Goal: Find specific page/section: Find specific page/section

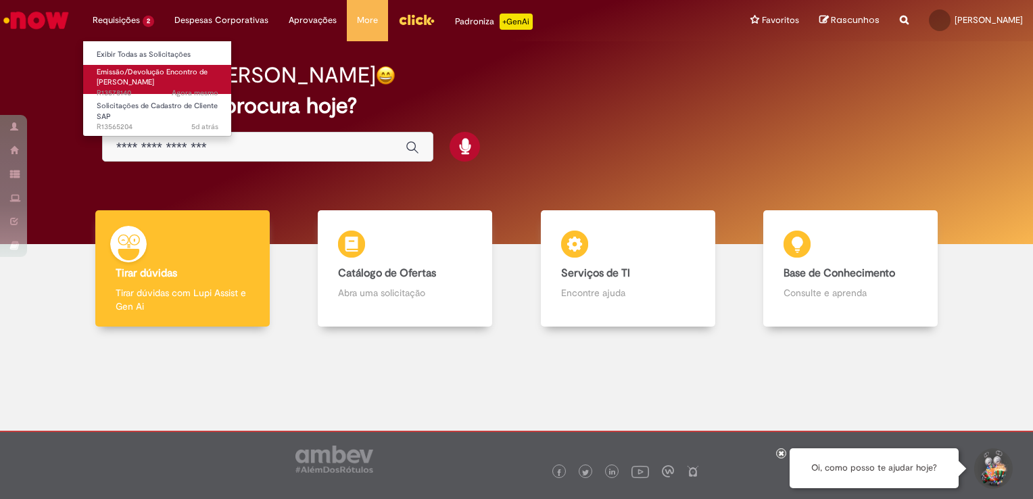
click at [141, 76] on link "Emissão/Devolução Encontro de Contas Fornecedor Agora mesmo Agora mesmo R135781…" at bounding box center [157, 79] width 149 height 29
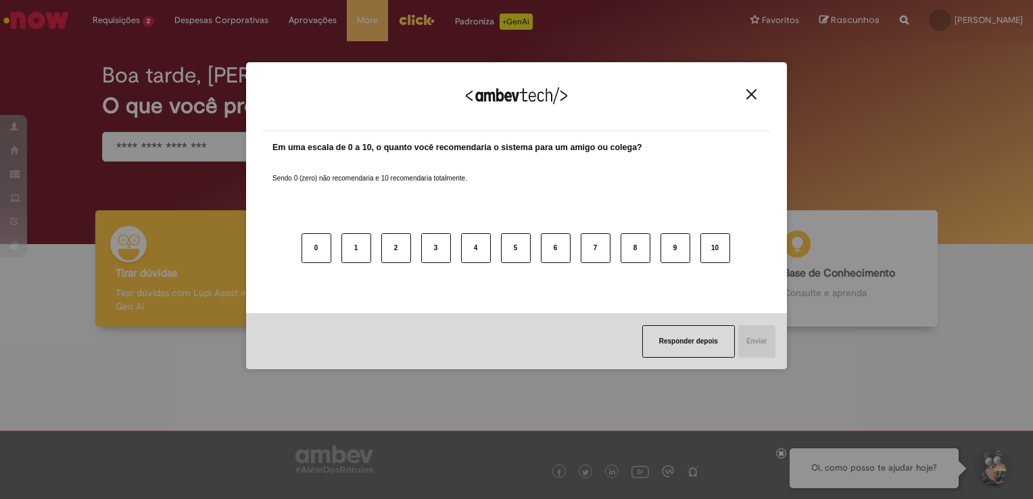
drag, startPoint x: 760, startPoint y: 89, endPoint x: 667, endPoint y: 93, distance: 92.7
click at [760, 89] on button "Close" at bounding box center [751, 94] width 18 height 11
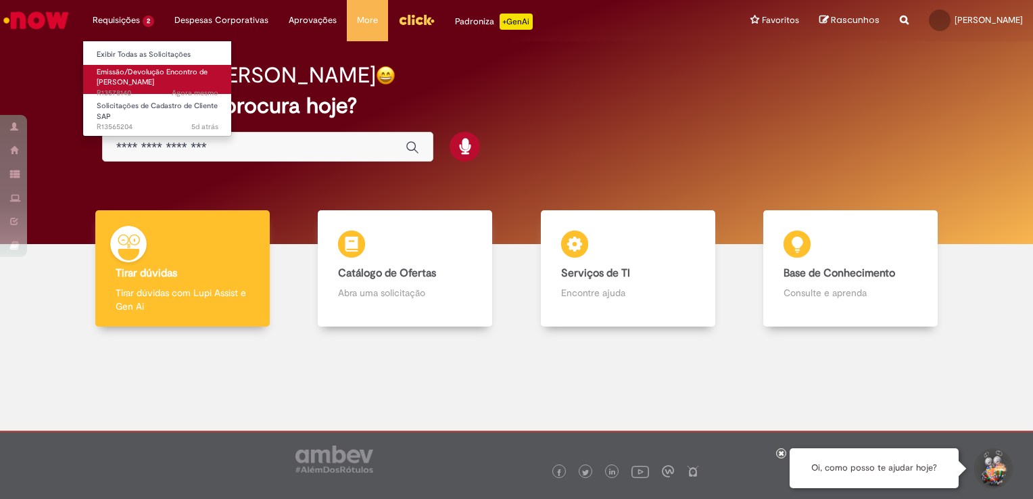
click at [120, 69] on span "Emissão/Devolução Encontro de [PERSON_NAME]" at bounding box center [152, 77] width 111 height 21
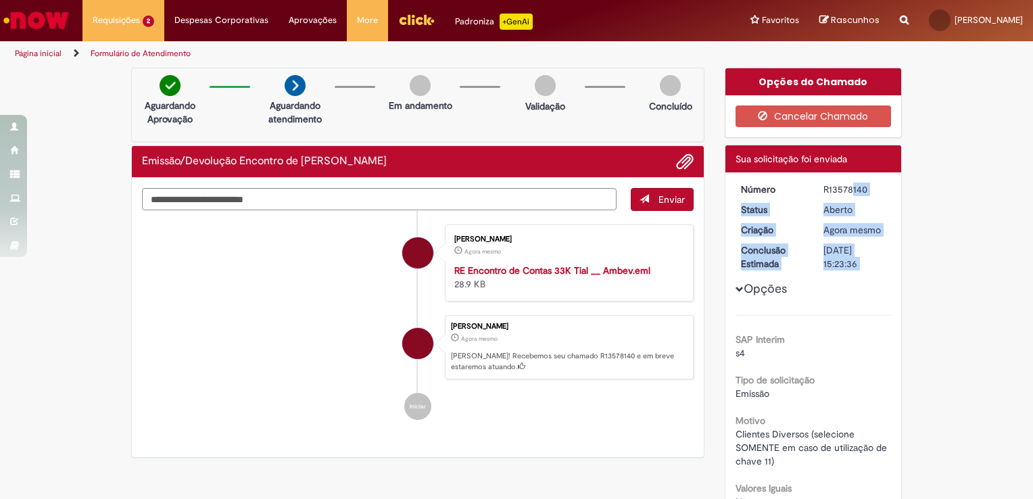
drag, startPoint x: 815, startPoint y: 187, endPoint x: 905, endPoint y: 189, distance: 90.0
drag, startPoint x: 905, startPoint y: 189, endPoint x: 833, endPoint y: 191, distance: 71.7
click at [838, 191] on div "R13578140" at bounding box center [855, 190] width 63 height 14
click at [824, 189] on div "R13578140" at bounding box center [855, 190] width 63 height 14
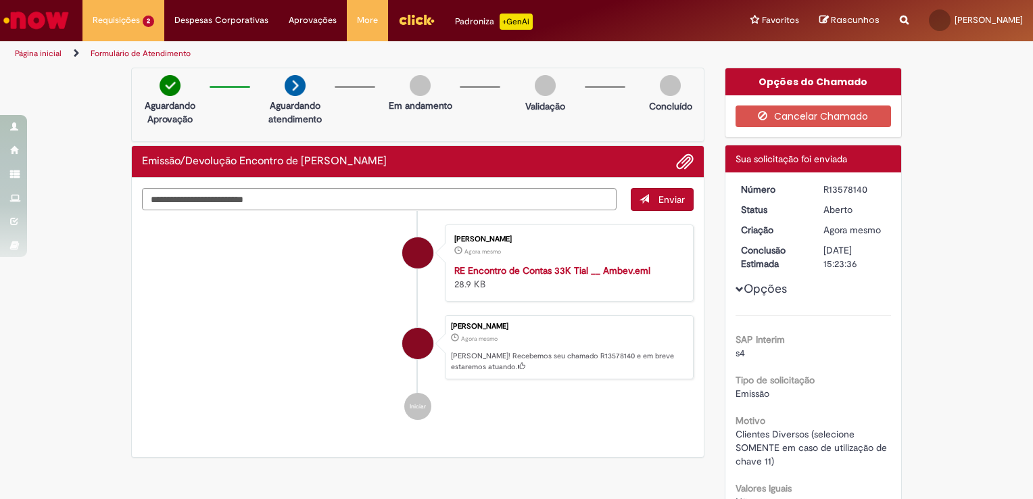
drag, startPoint x: 817, startPoint y: 189, endPoint x: 865, endPoint y: 189, distance: 48.7
click at [865, 189] on dd "R13578140" at bounding box center [854, 190] width 83 height 14
copy div "R13578140"
